Goal: Transaction & Acquisition: Purchase product/service

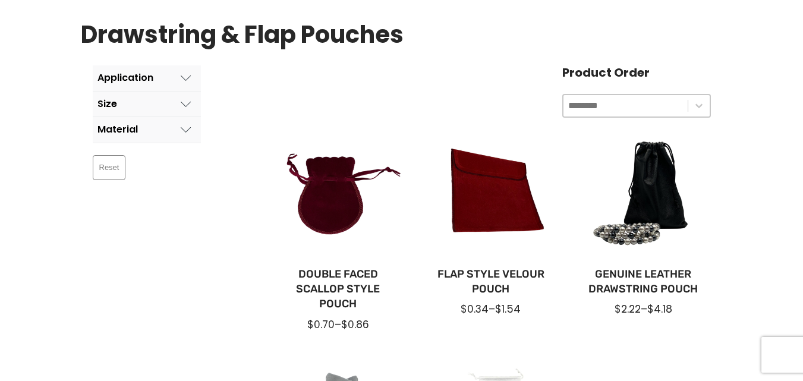
scroll to position [32, 0]
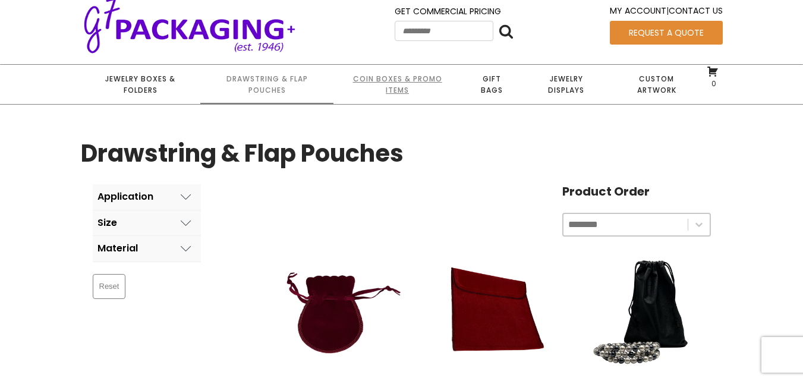
click at [399, 86] on link "Coin Boxes & Promo Items" at bounding box center [396, 84] width 127 height 39
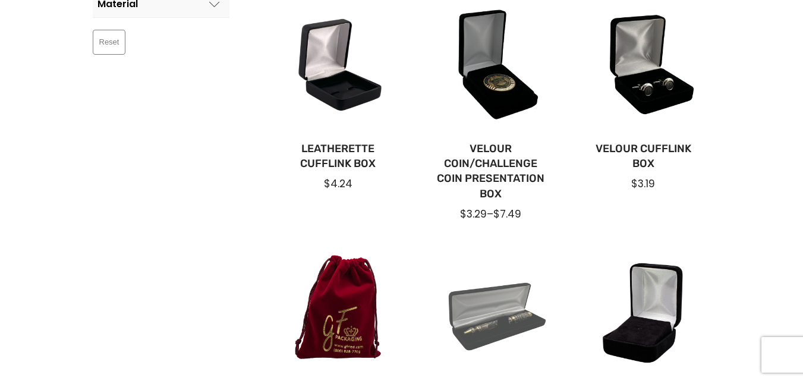
scroll to position [357, 0]
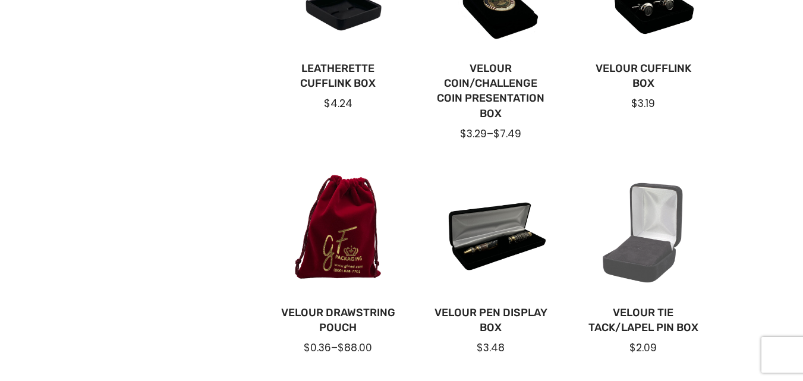
click at [653, 259] on div at bounding box center [644, 233] width 134 height 134
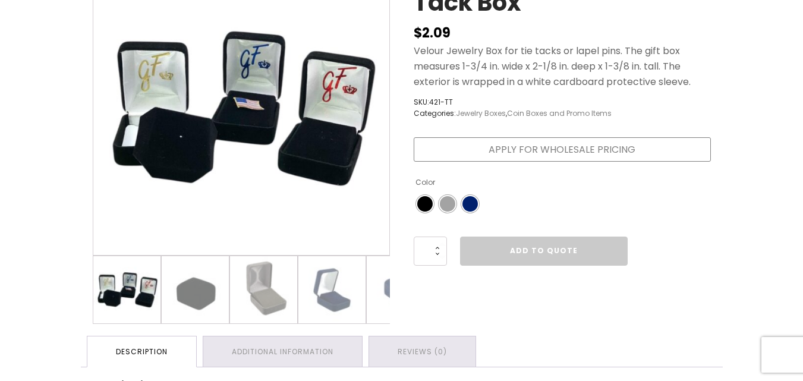
scroll to position [238, 0]
